Goal: Transaction & Acquisition: Purchase product/service

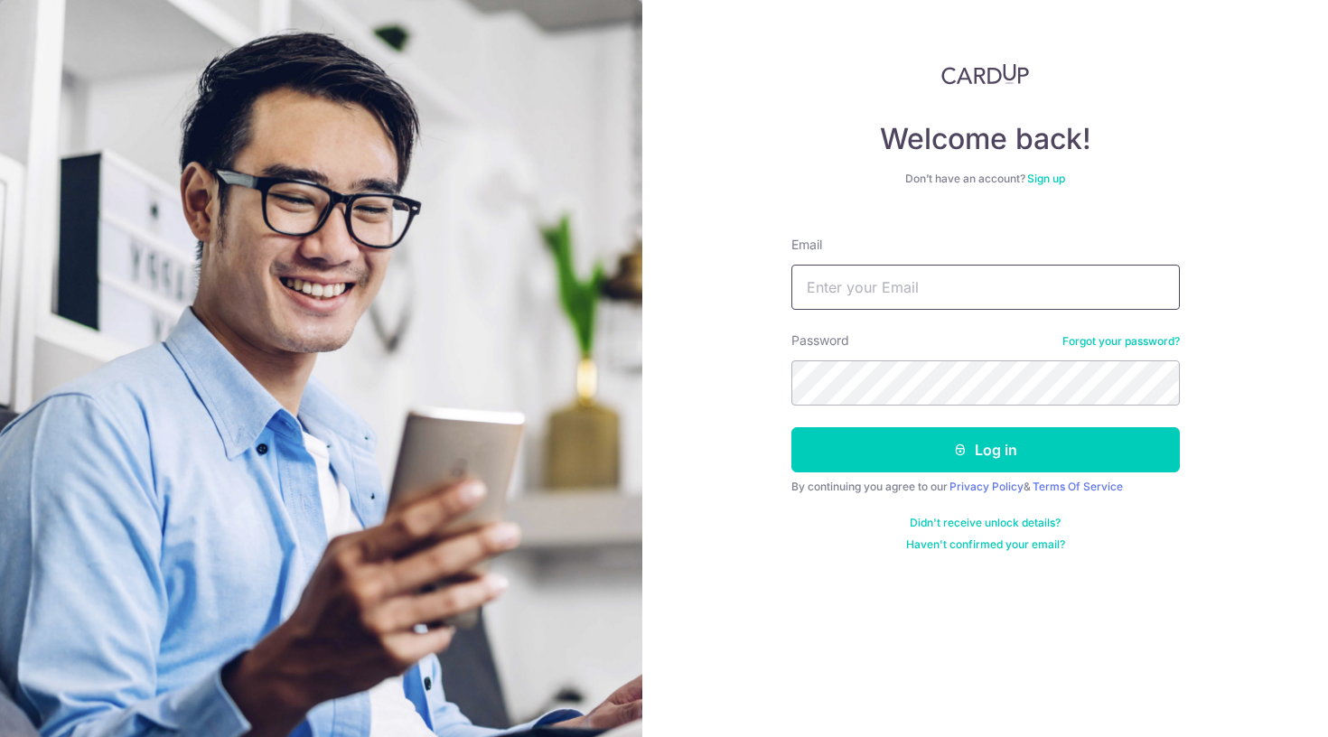
type input "Hemanghshah@yahoo.com"
click at [985, 450] on button "Log in" at bounding box center [985, 449] width 389 height 45
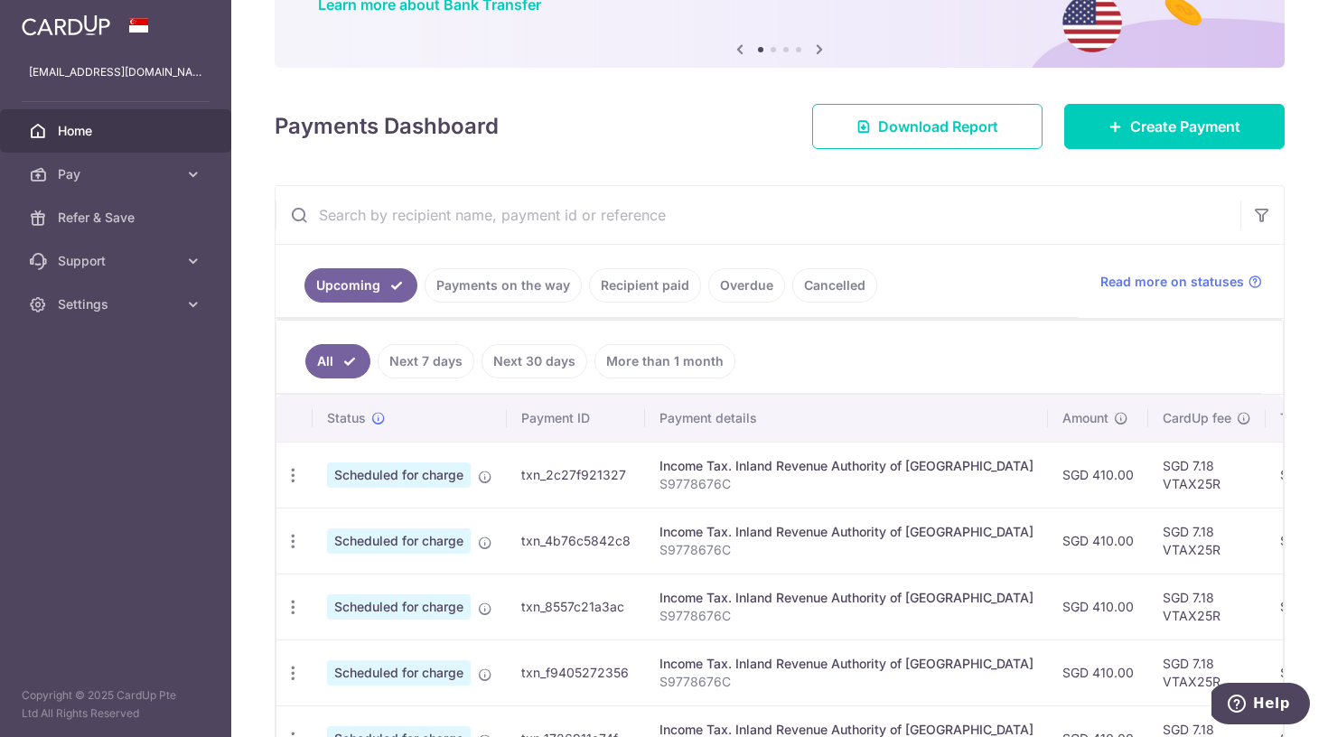
scroll to position [173, 0]
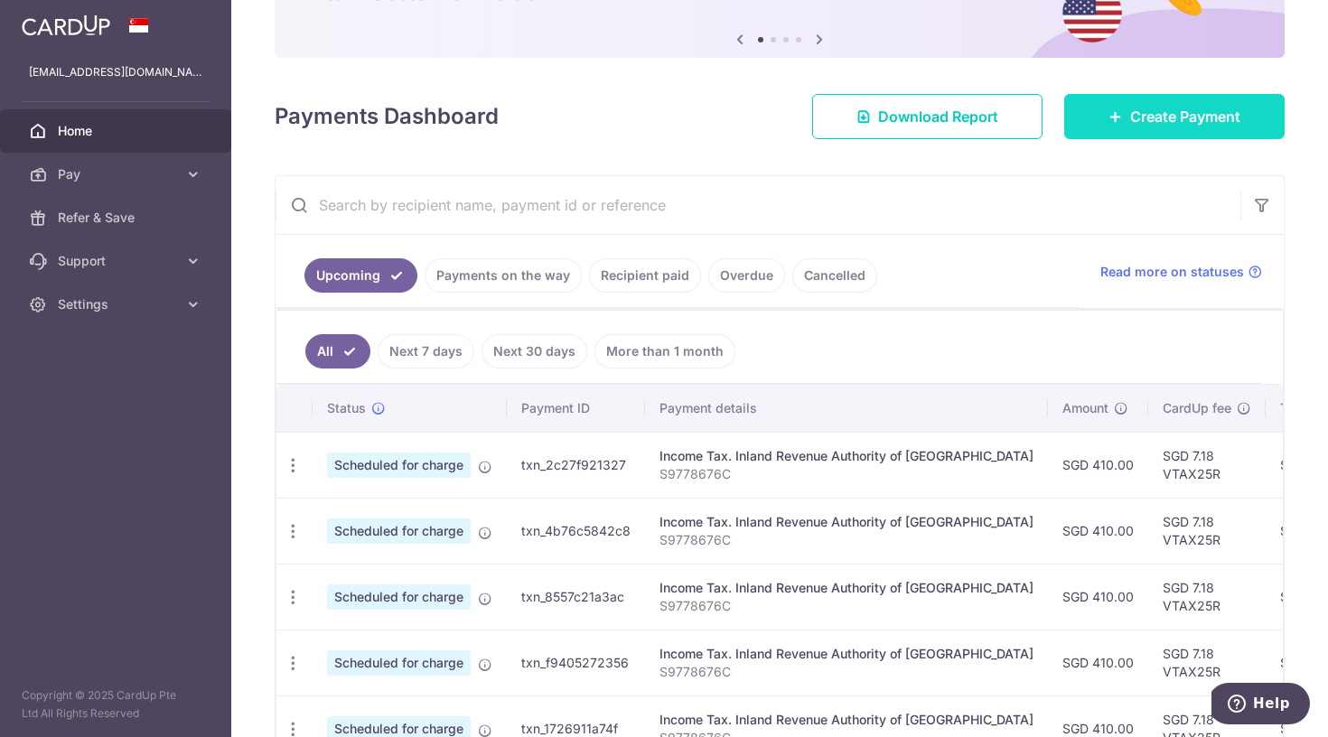
click at [1100, 135] on link "Create Payment" at bounding box center [1174, 116] width 220 height 45
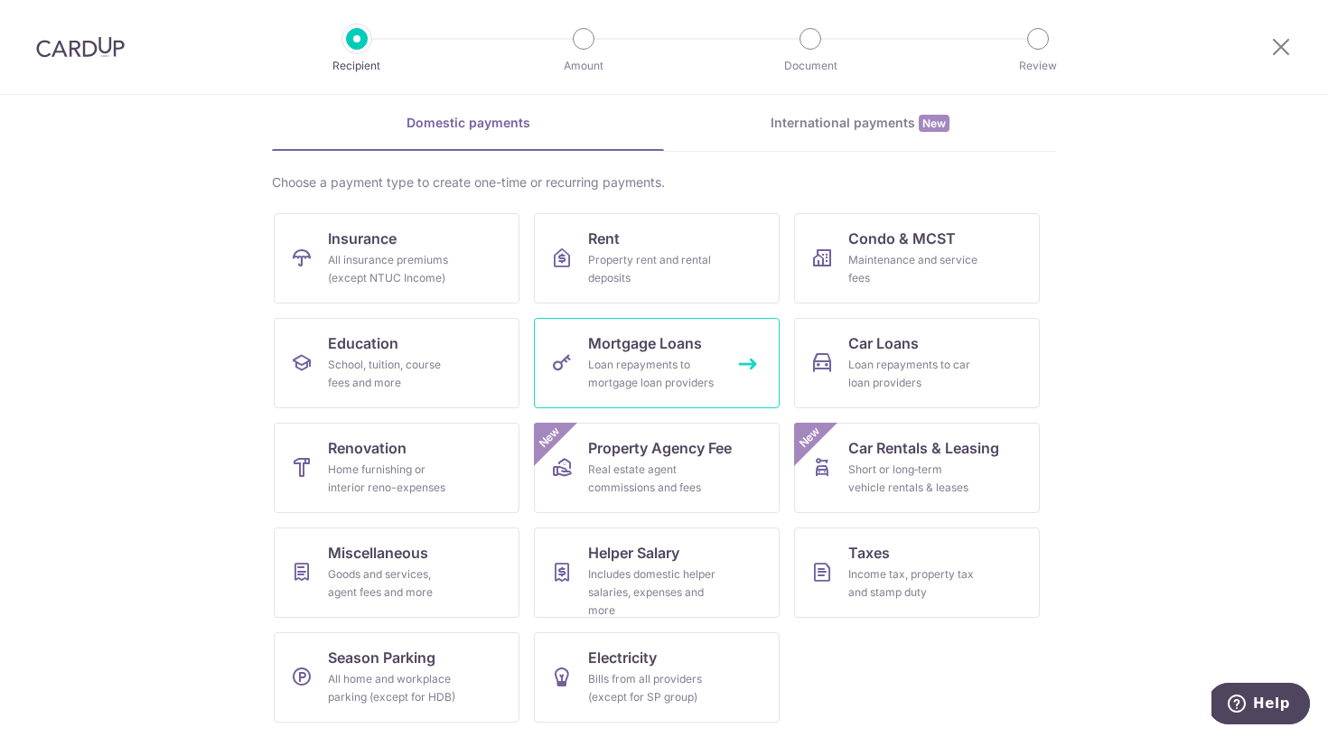
scroll to position [71, 0]
click at [839, 560] on link "Taxes Income tax, property tax and stamp duty" at bounding box center [917, 573] width 246 height 90
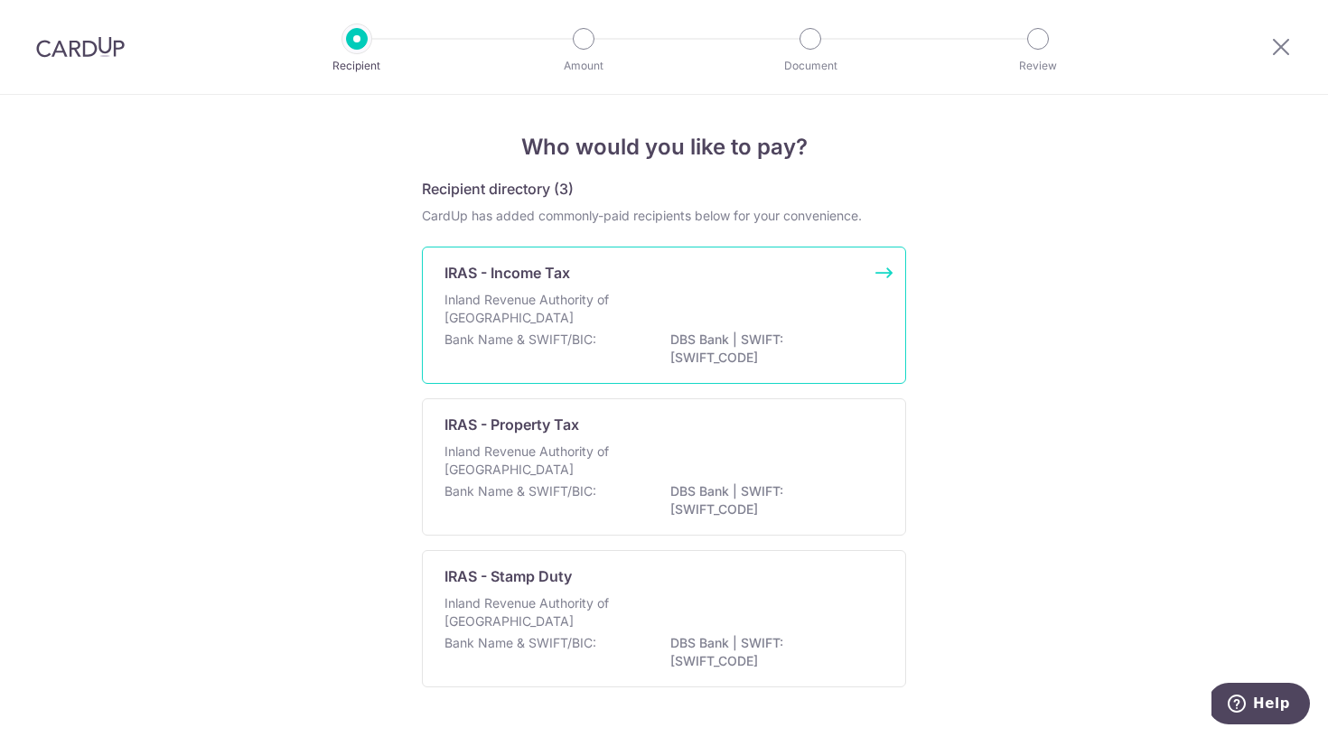
click at [595, 341] on div "Bank Name & SWIFT/BIC: DBS Bank | SWIFT: DBSSSGSGXXX" at bounding box center [664, 350] width 439 height 38
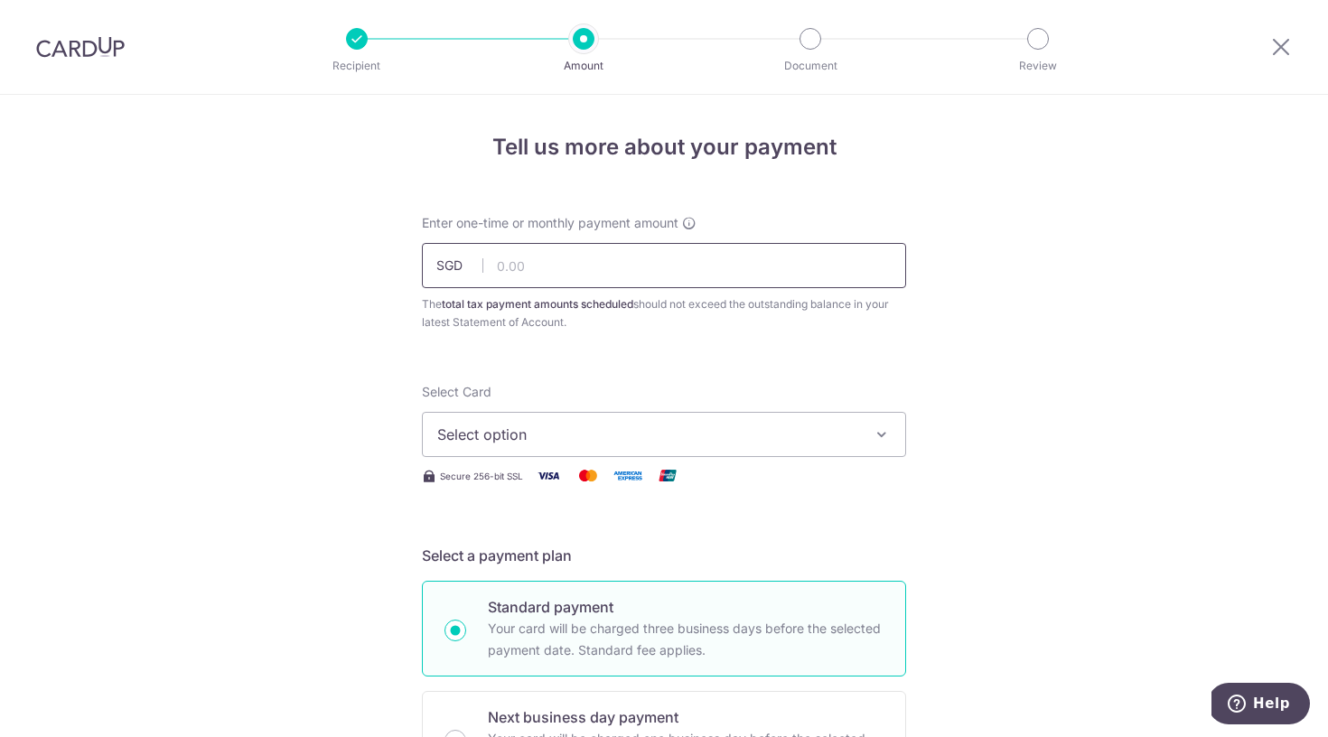
click at [646, 267] on input "text" at bounding box center [664, 265] width 484 height 45
type input "980.50"
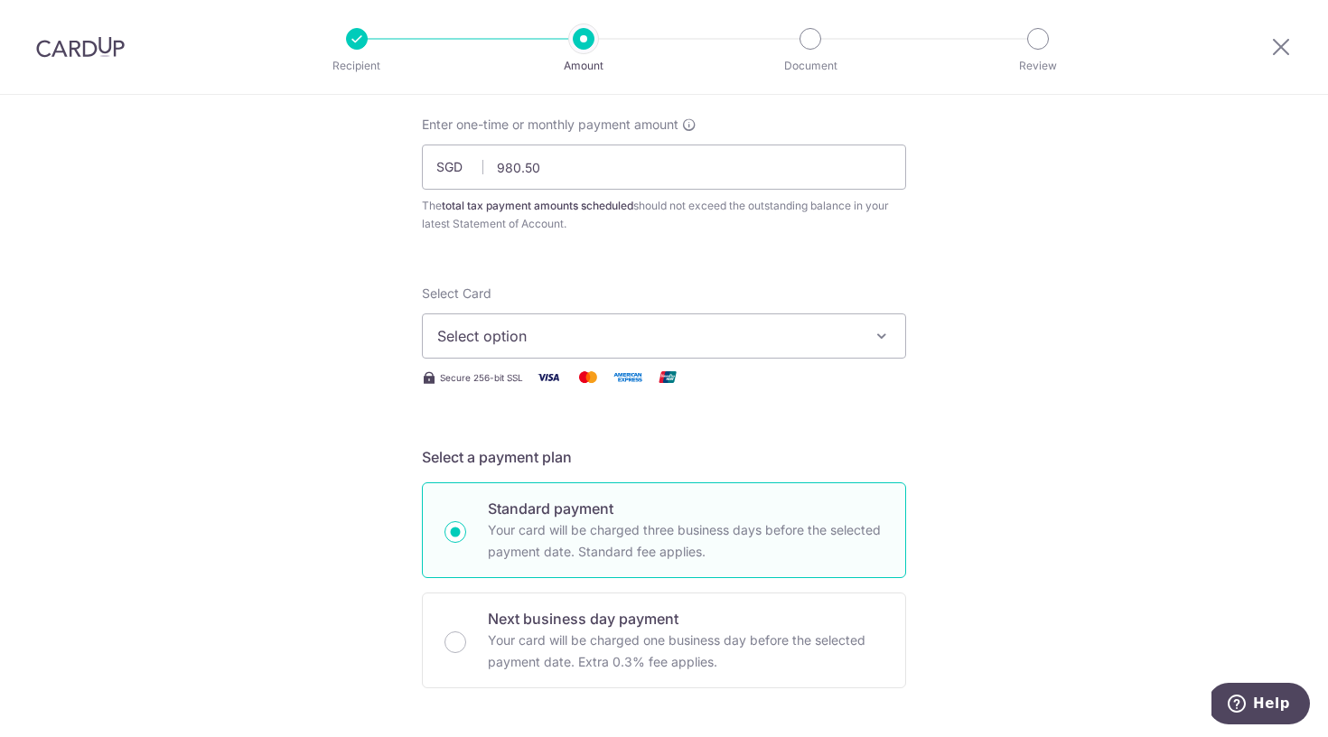
scroll to position [79, 0]
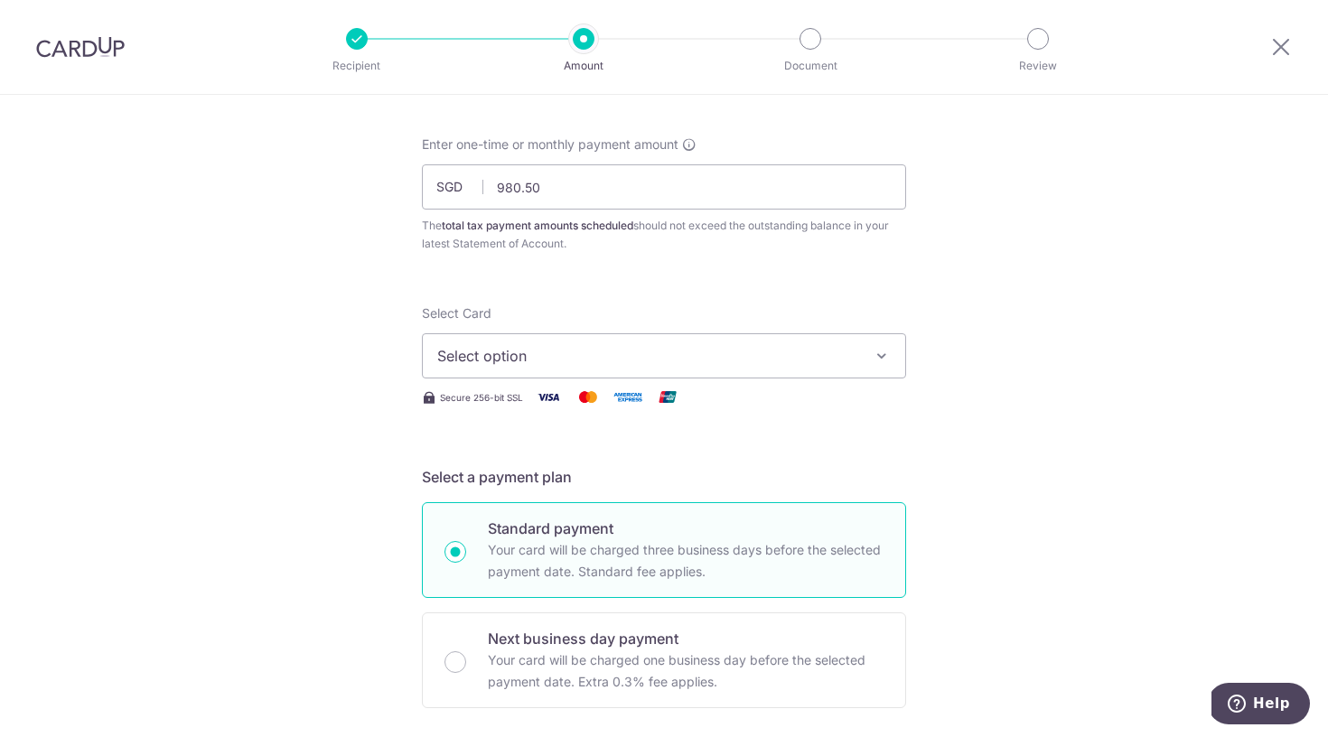
click at [713, 338] on button "Select option" at bounding box center [664, 355] width 484 height 45
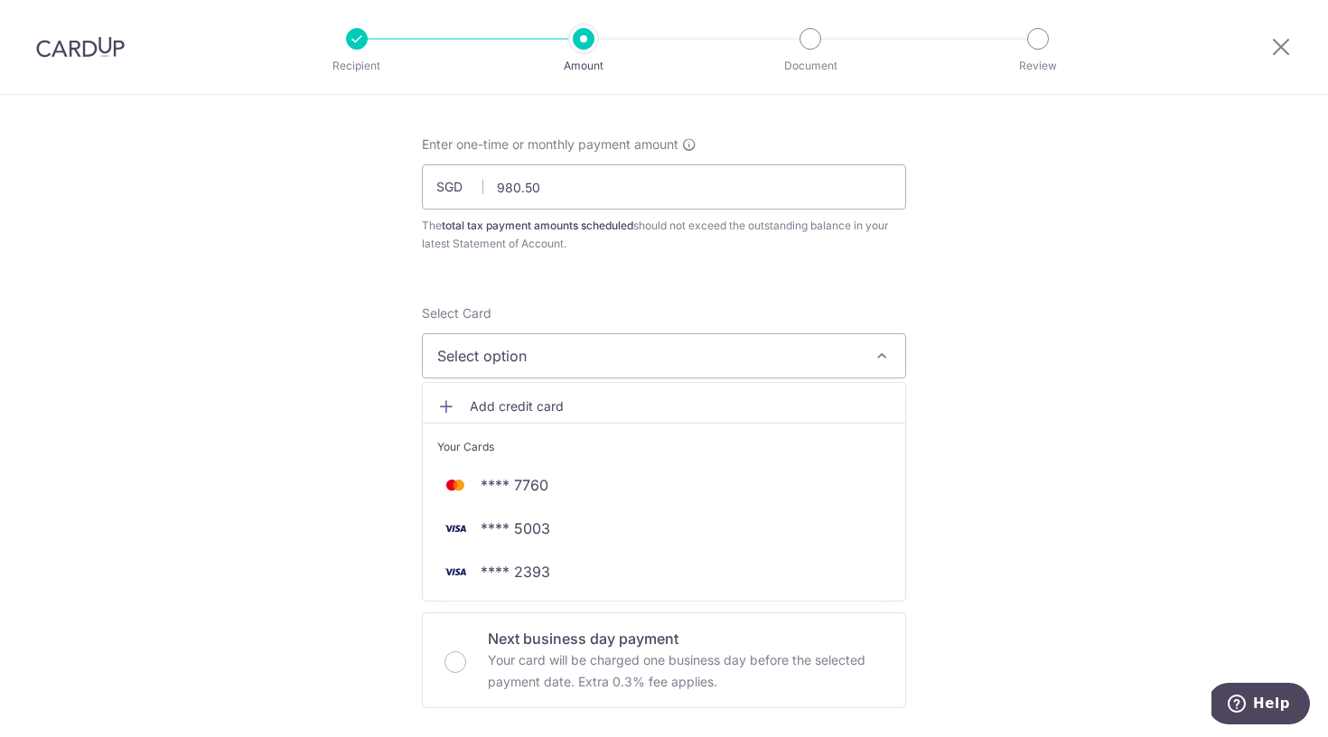
click at [501, 403] on span "Add credit card" at bounding box center [680, 407] width 421 height 18
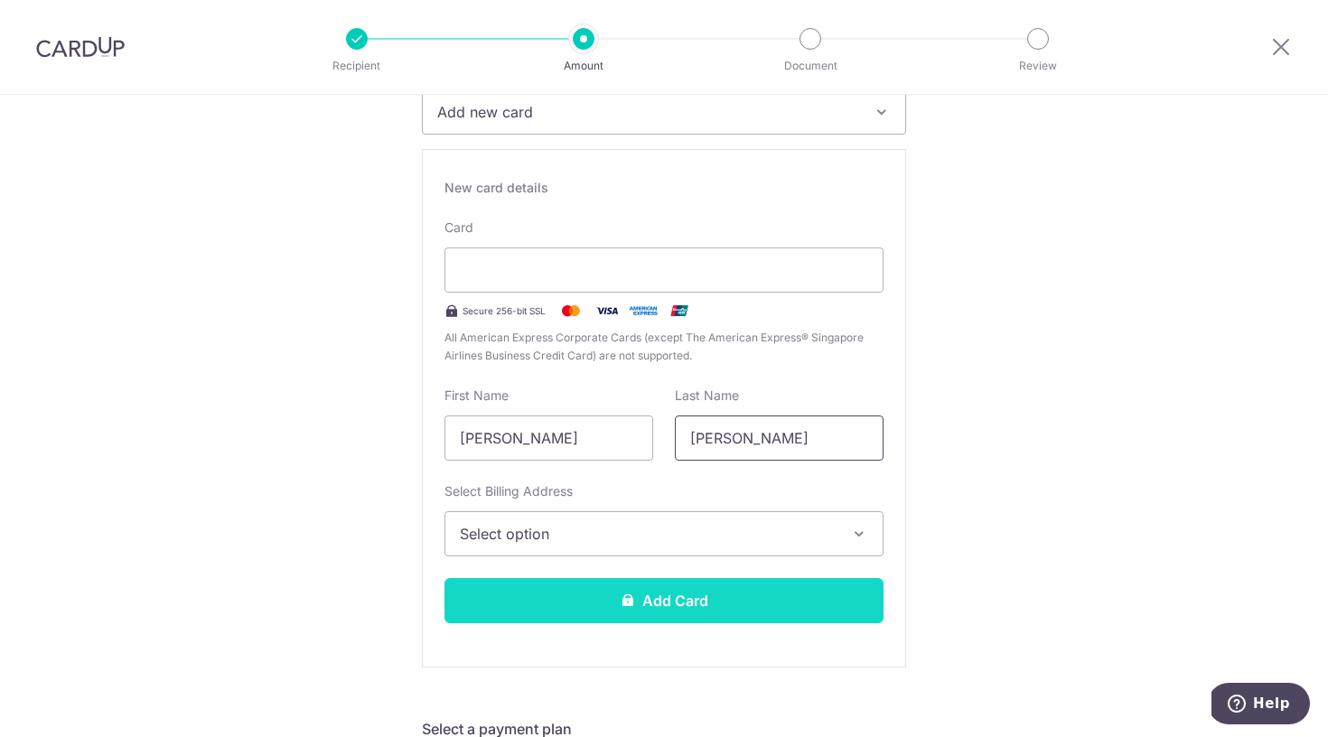
scroll to position [398, 0]
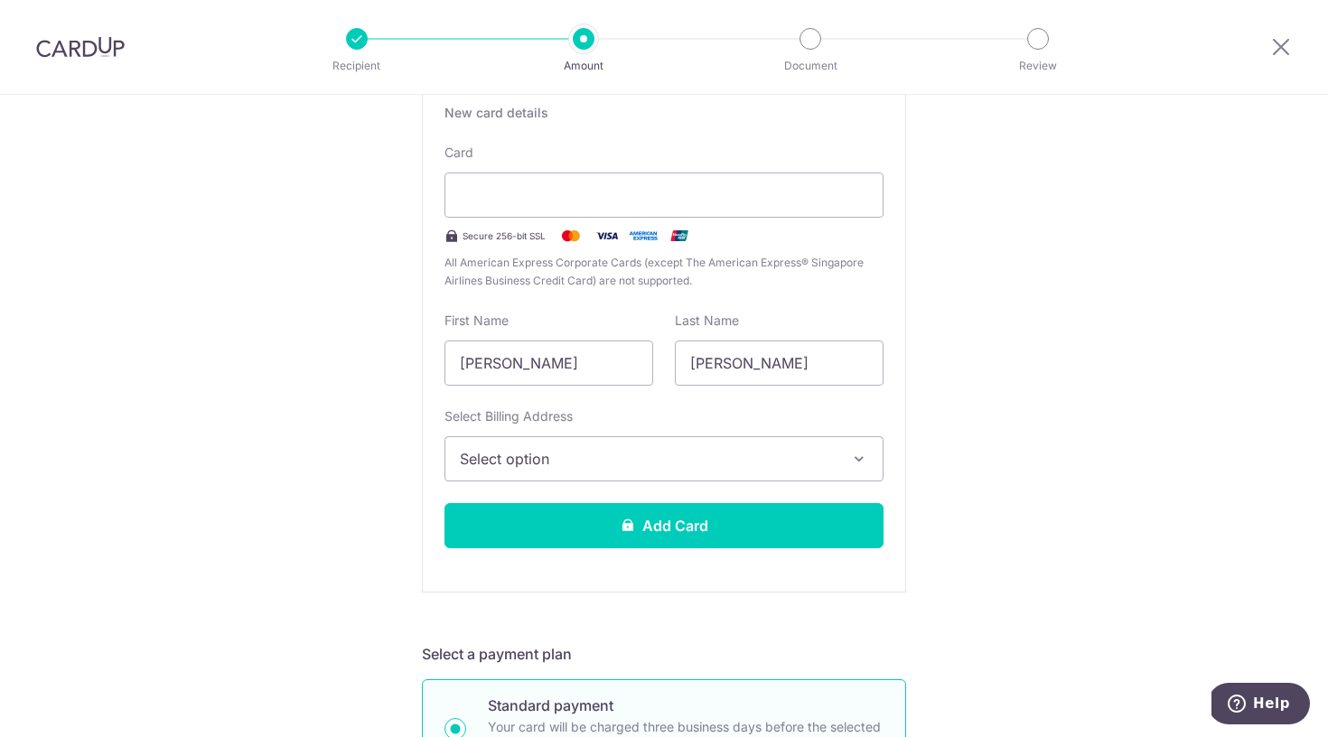
click at [618, 464] on span "Select option" at bounding box center [648, 459] width 376 height 22
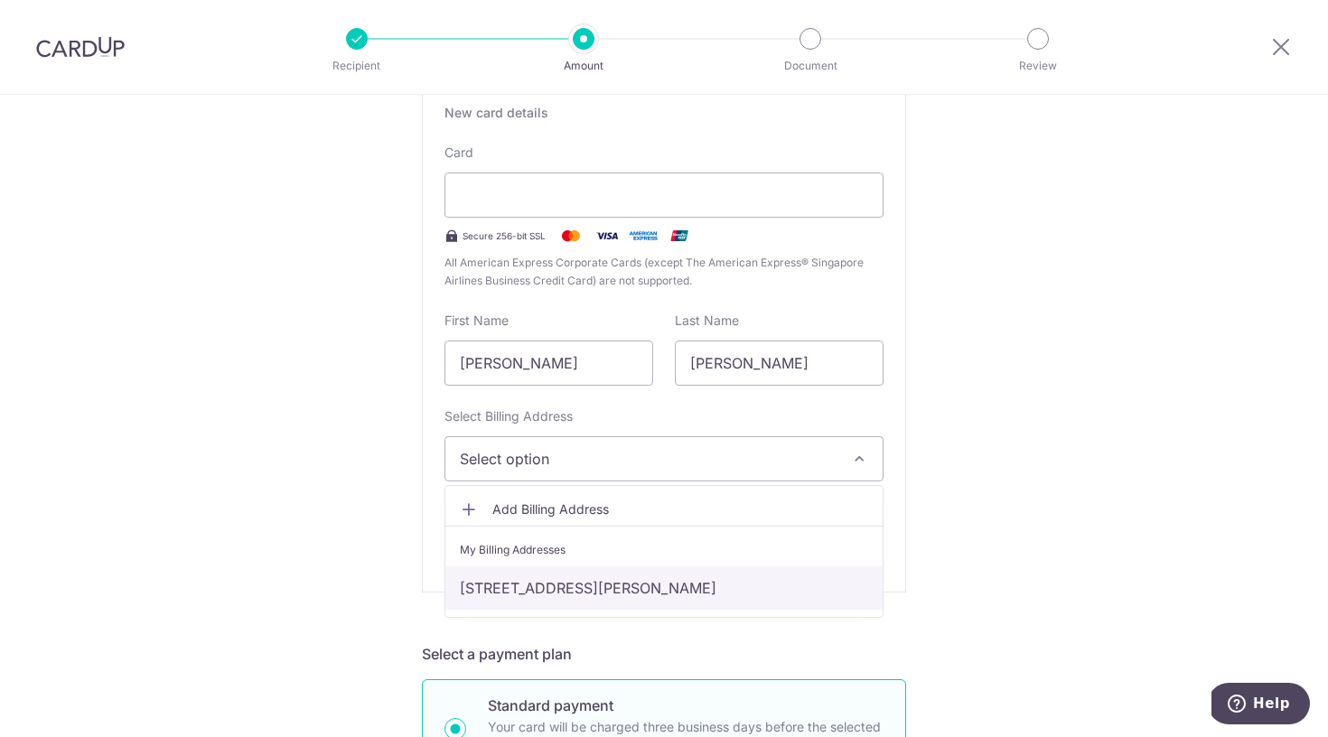
click at [581, 593] on link "[STREET_ADDRESS][PERSON_NAME]" at bounding box center [663, 587] width 437 height 43
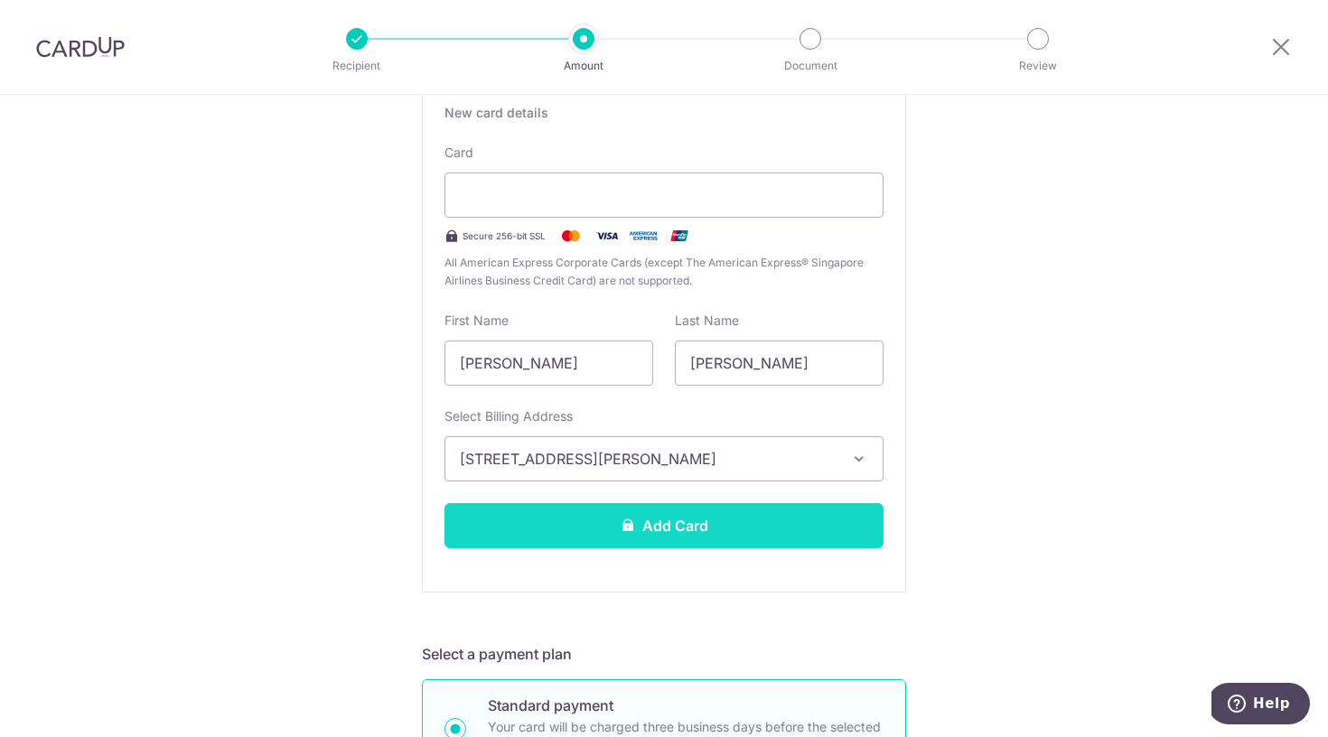
click at [701, 532] on button "Add Card" at bounding box center [664, 525] width 439 height 45
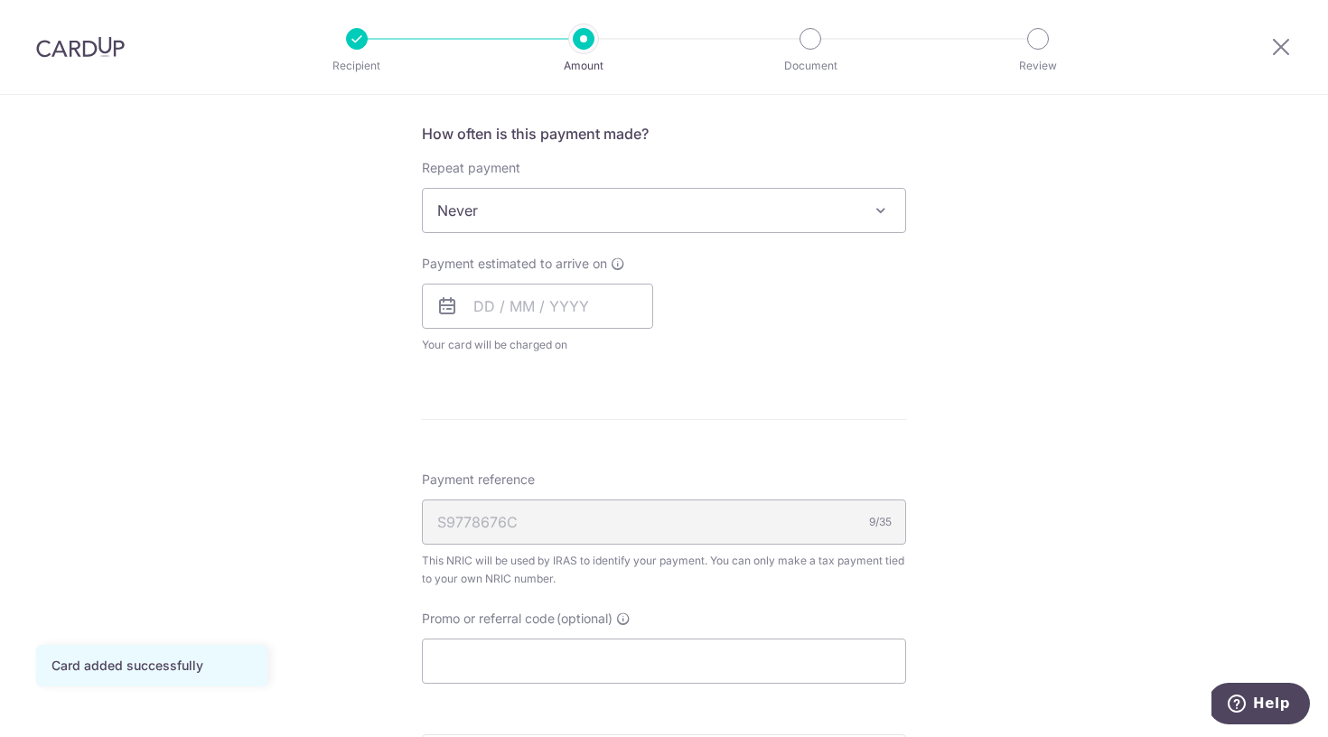
scroll to position [724, 0]
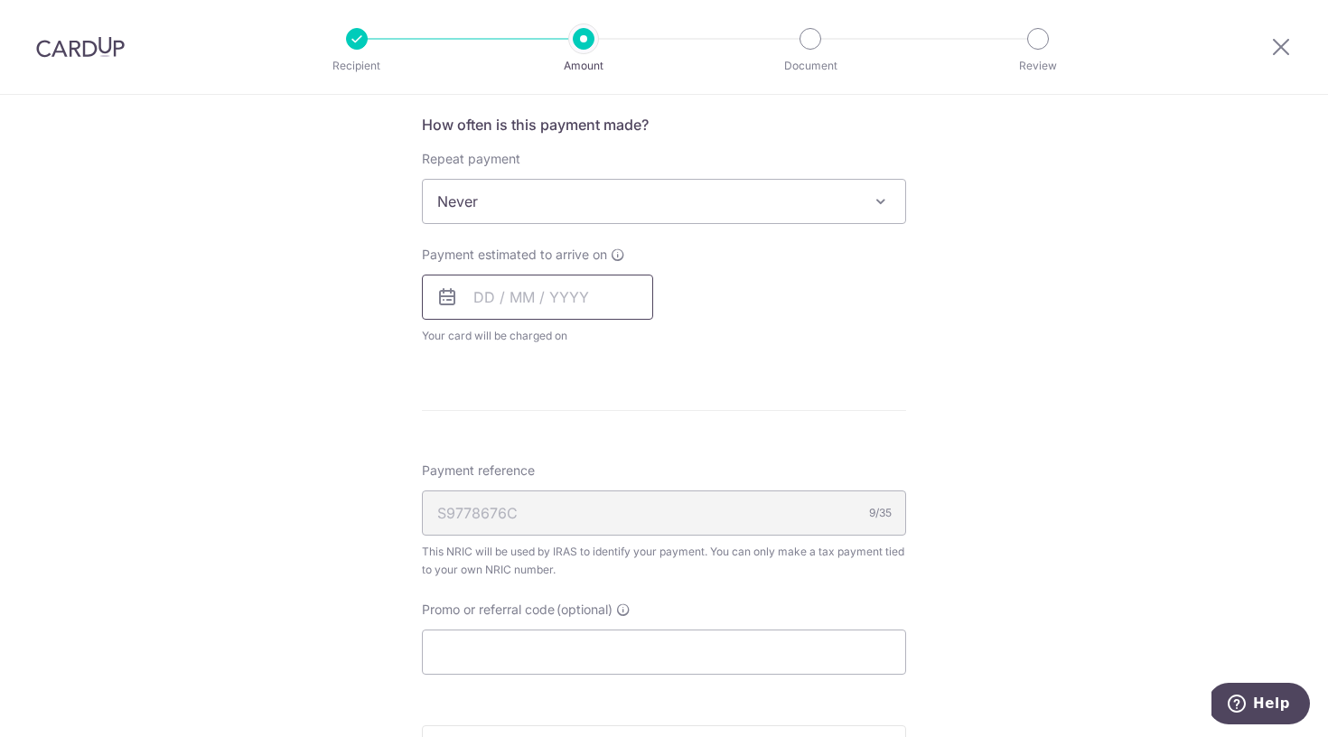
click at [481, 306] on input "text" at bounding box center [537, 297] width 231 height 45
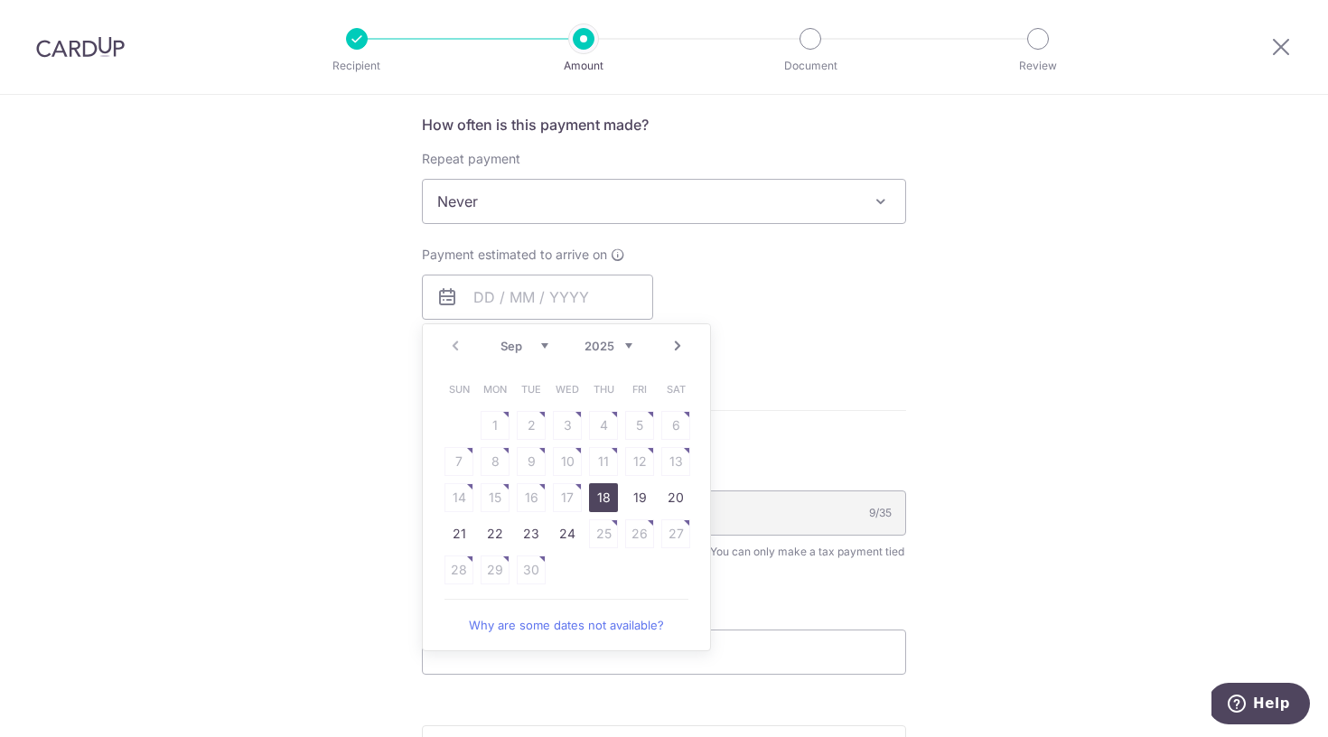
click at [599, 492] on link "18" at bounding box center [603, 497] width 29 height 29
type input "[DATE]"
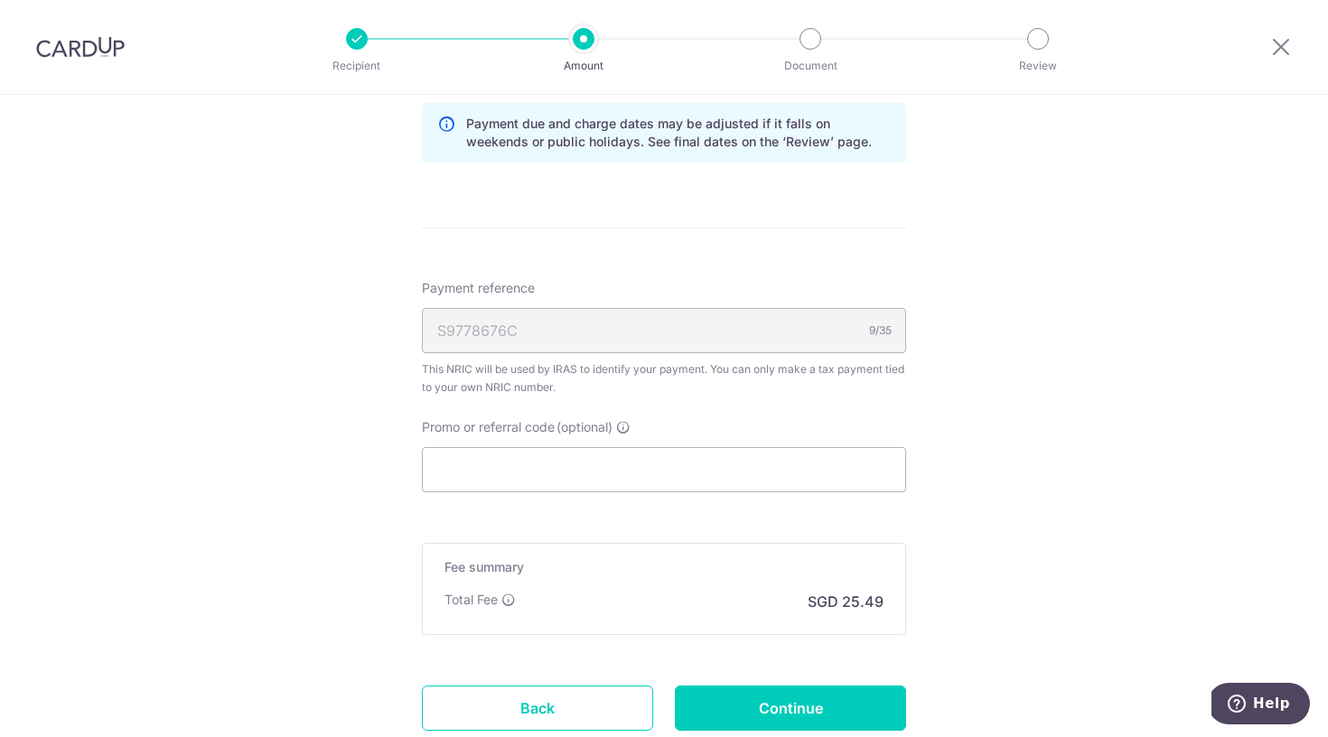
scroll to position [997, 0]
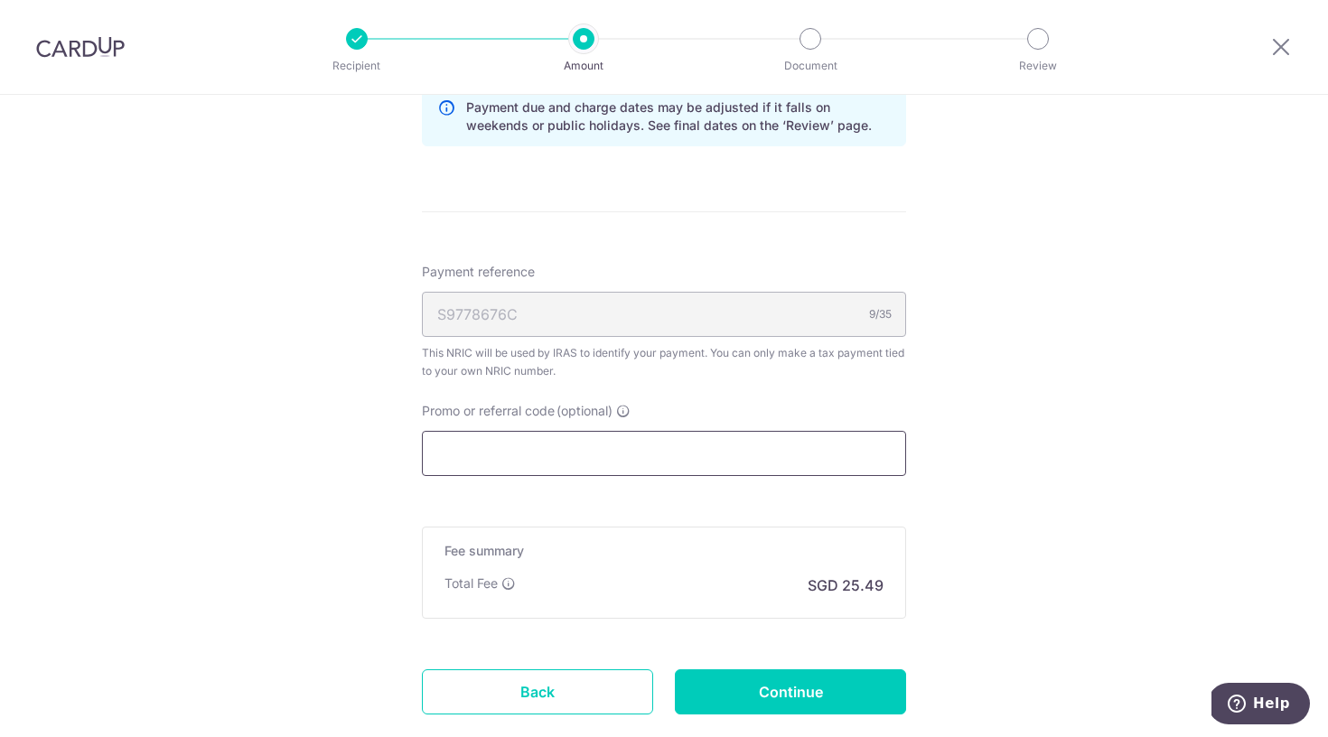
click at [570, 470] on input "Promo or referral code (optional)" at bounding box center [664, 453] width 484 height 45
paste input "VTAX25ONE"
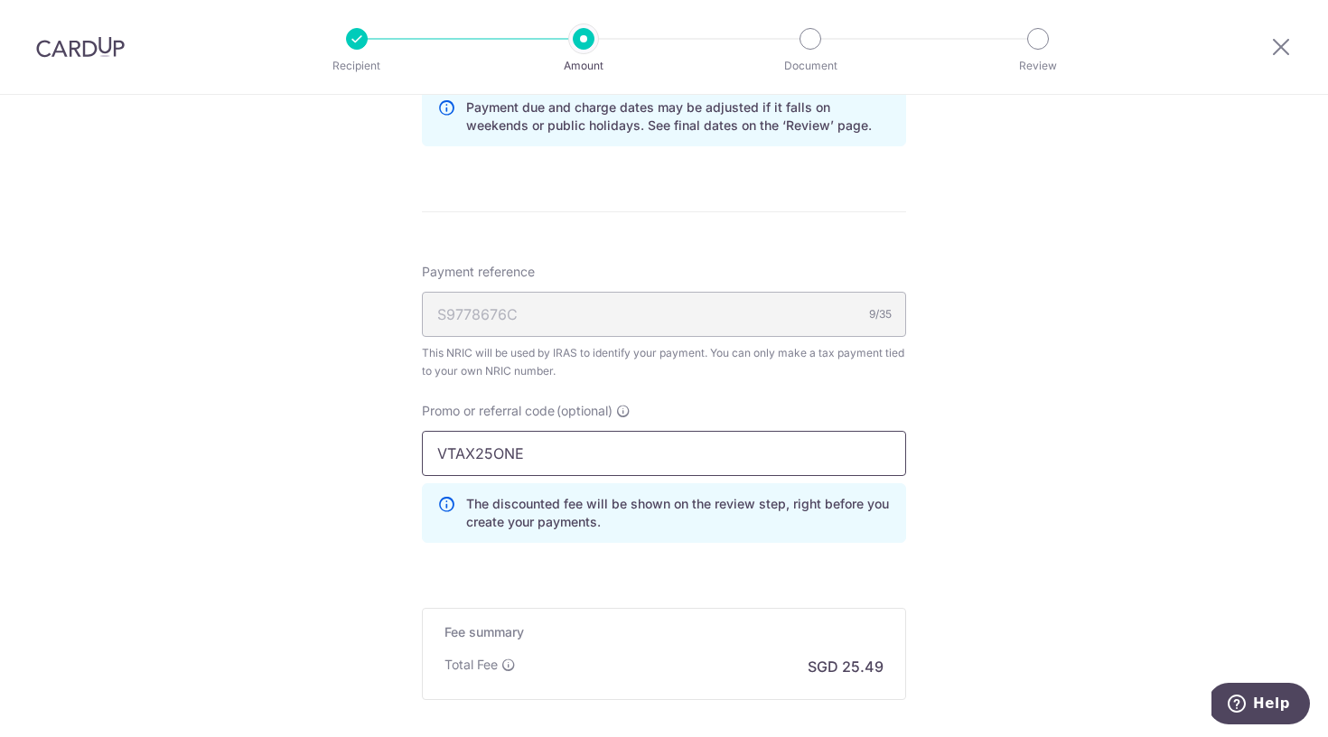
type input "VTAX25ONE"
click at [998, 483] on div "Tell us more about your payment Enter one-time or monthly payment amount SGD 98…" at bounding box center [664, 14] width 1328 height 1833
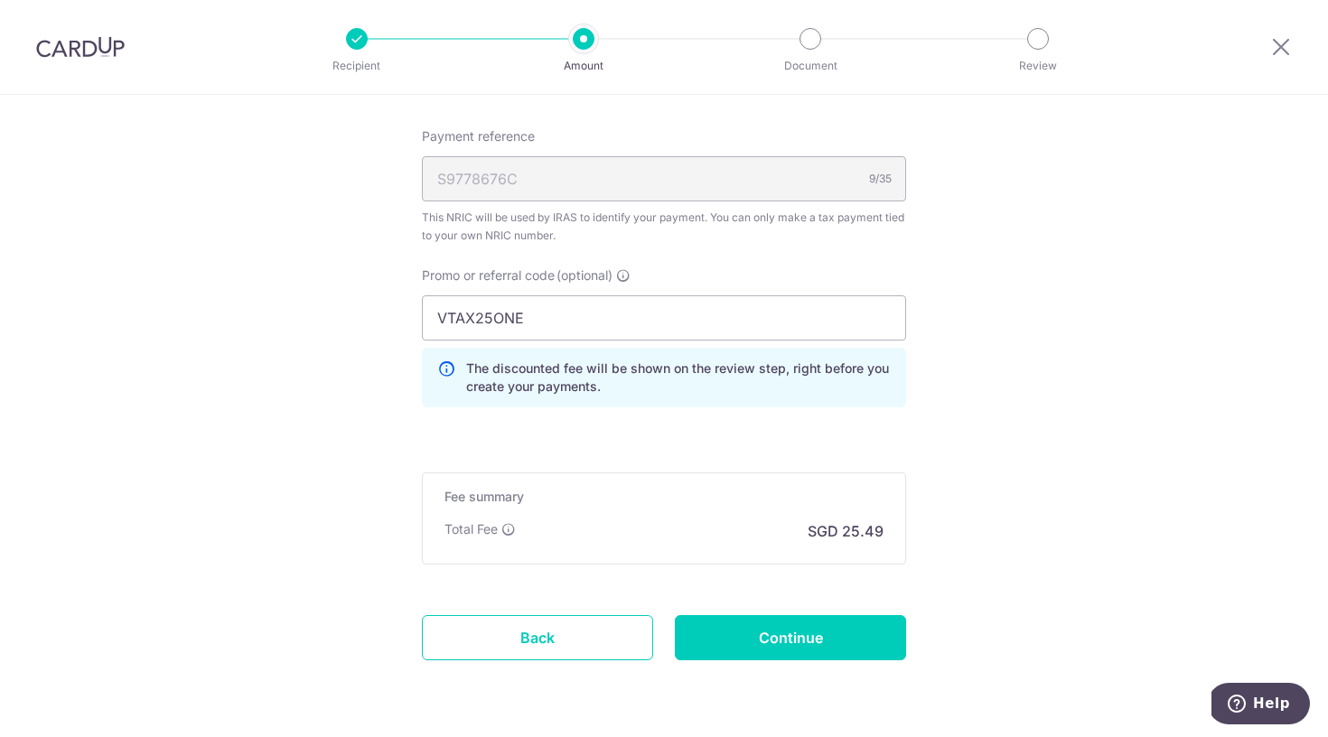
scroll to position [1152, 0]
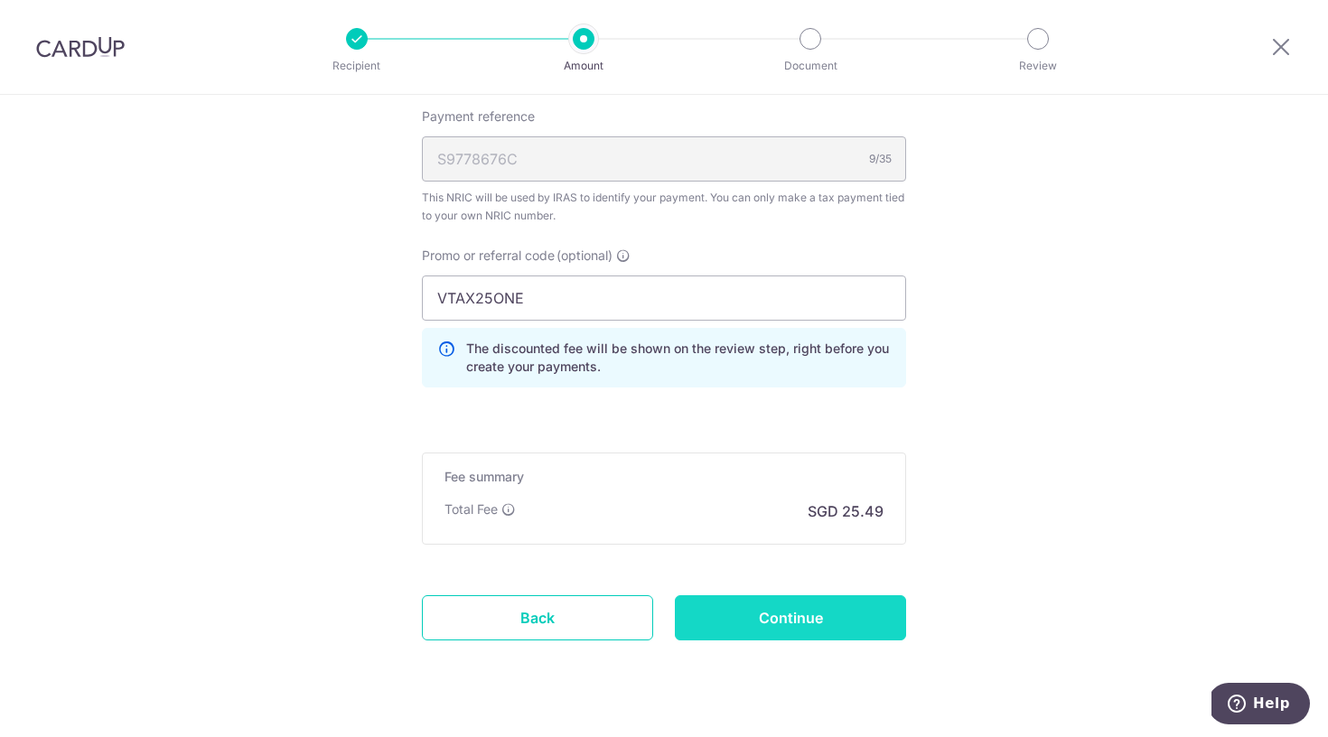
click at [839, 623] on input "Continue" at bounding box center [790, 617] width 231 height 45
type input "Create Schedule"
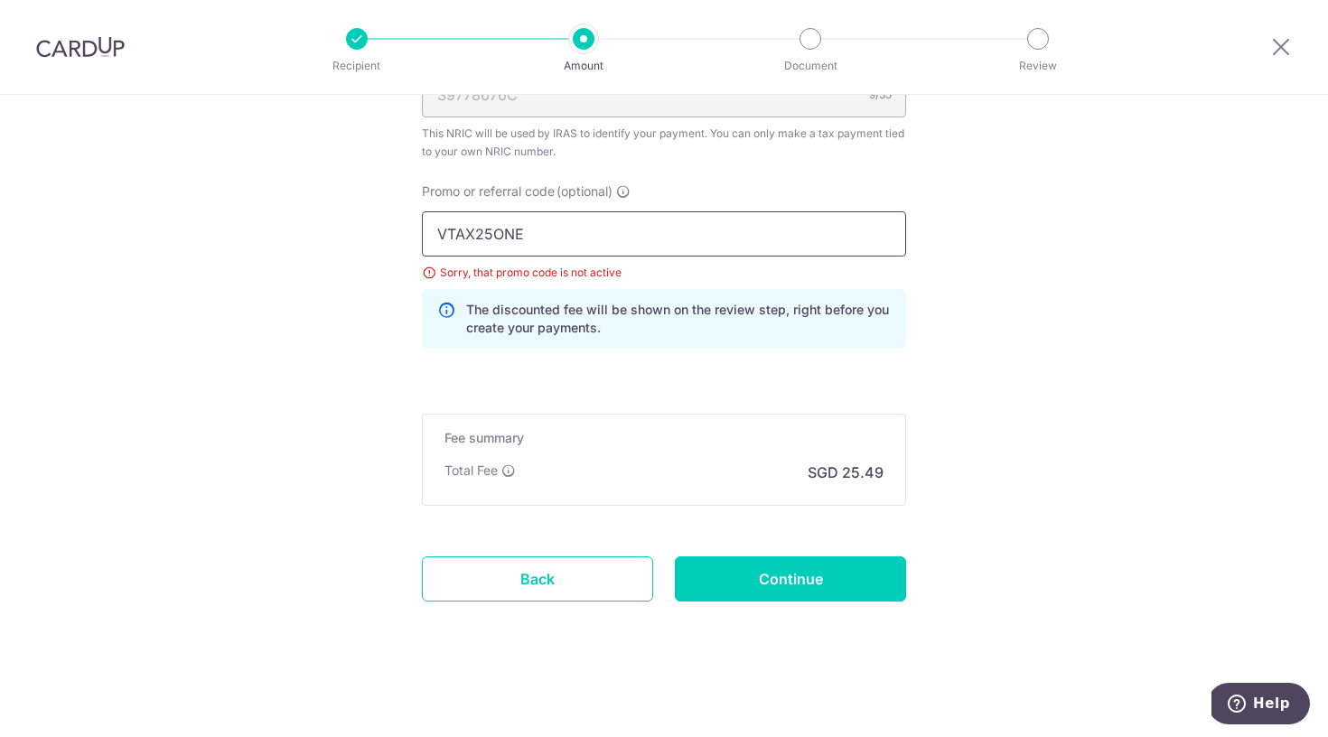
click at [520, 220] on input "VTAX25ONE" at bounding box center [664, 233] width 484 height 45
paste input "MCTAX25N"
type input "MCTAX25N"
click at [789, 568] on input "Continue" at bounding box center [790, 579] width 231 height 45
type input "Update Schedule"
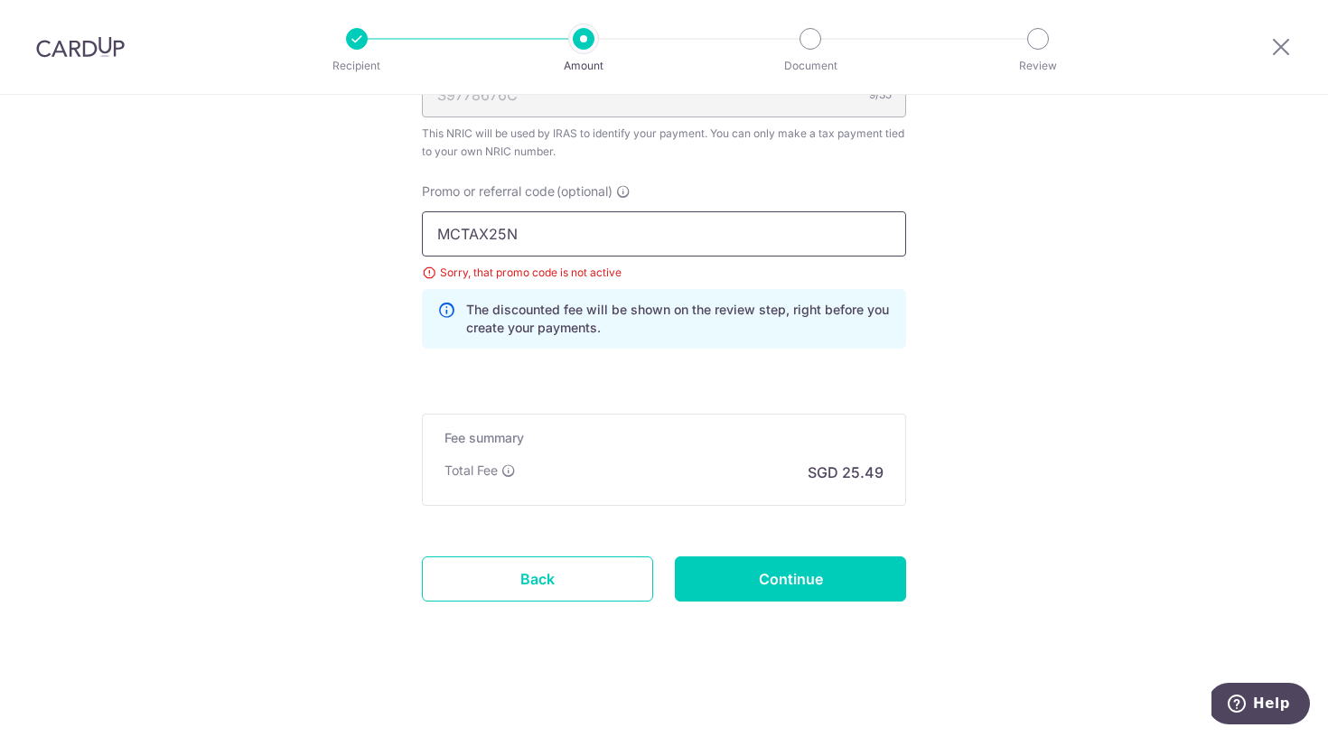
click at [550, 231] on input "MCTAX25N" at bounding box center [664, 233] width 484 height 45
type input "MCTAX25"
click at [745, 575] on input "Continue" at bounding box center [790, 579] width 231 height 45
type input "Update Schedule"
